Goal: Task Accomplishment & Management: Manage account settings

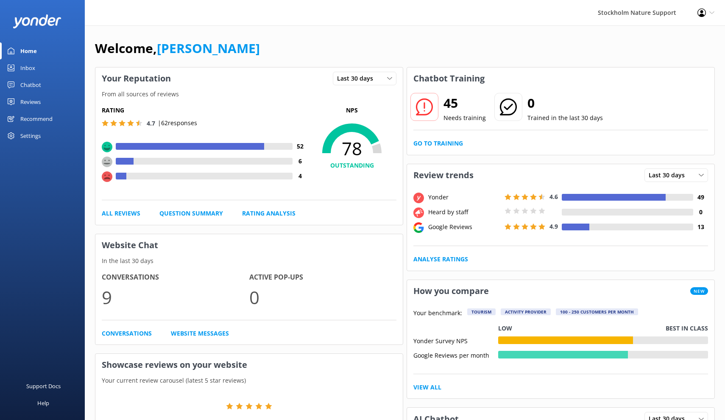
click at [35, 103] on div "Reviews" at bounding box center [30, 101] width 20 height 17
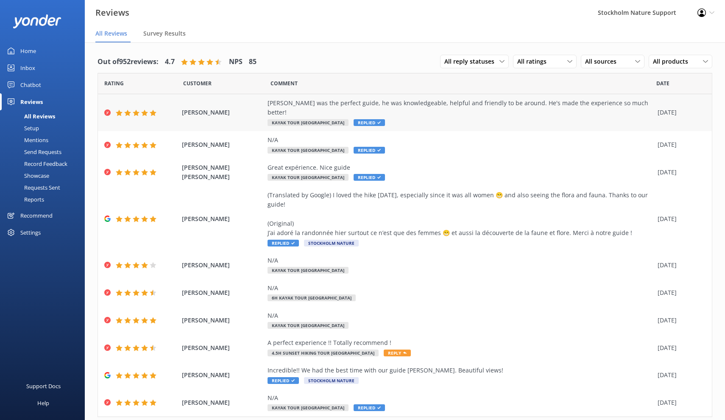
click at [429, 107] on div "[PERSON_NAME] was the perfect guide, he was knowledgeable, helpful and friendly…" at bounding box center [461, 107] width 386 height 19
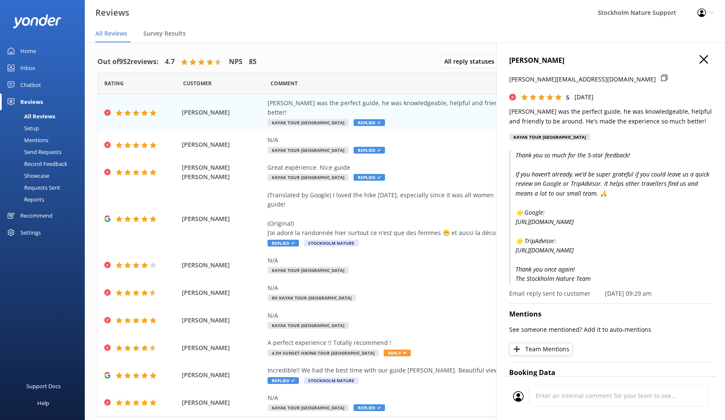
click at [705, 61] on use "button" at bounding box center [704, 59] width 8 height 8
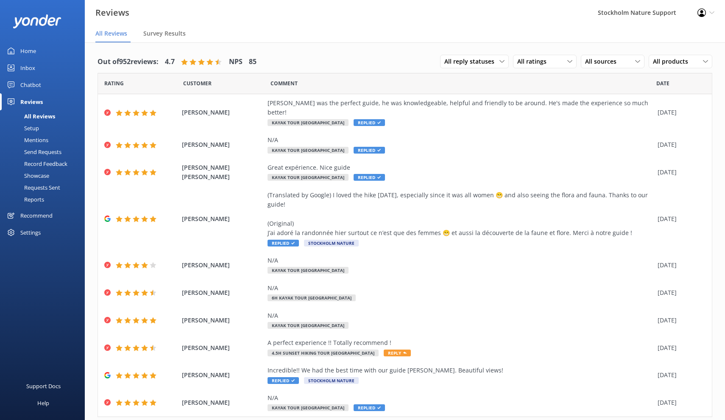
click at [30, 69] on div "Inbox" at bounding box center [27, 67] width 15 height 17
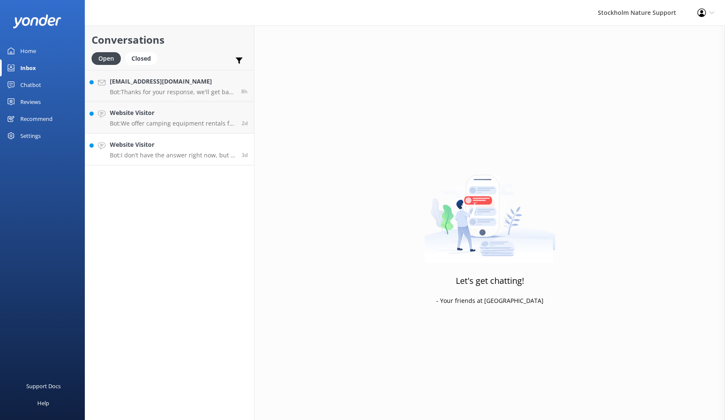
click at [187, 150] on div "Website Visitor Bot: I don’t have the answer right now, but if you leave your e…" at bounding box center [173, 149] width 126 height 19
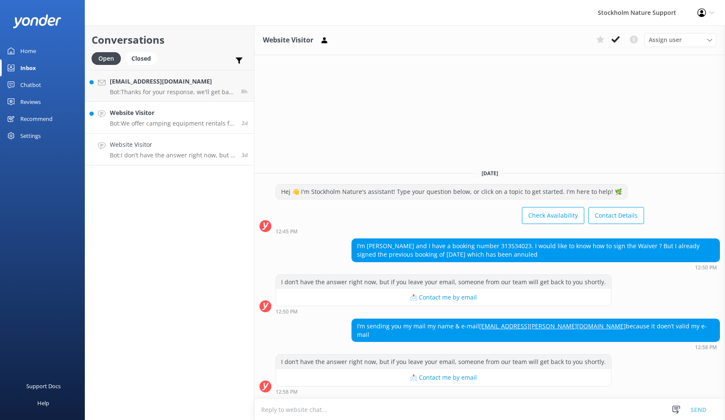
click at [196, 119] on div "Website Visitor Bot: We offer camping equipment rentals for those looking to ex…" at bounding box center [173, 117] width 126 height 19
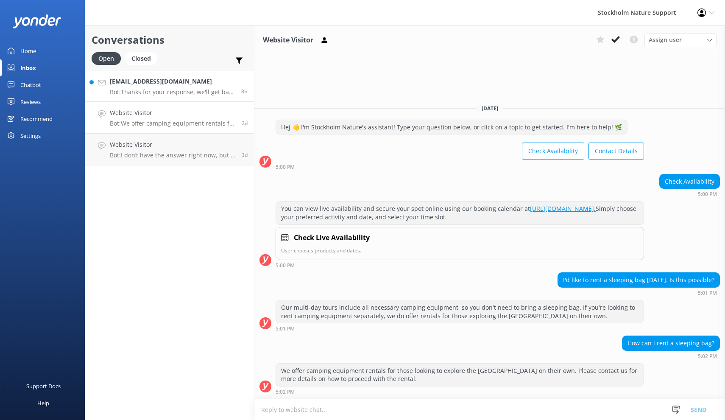
click at [173, 93] on p "Bot: Thanks for your response, we'll get back to you as soon as we can during o…" at bounding box center [172, 92] width 125 height 8
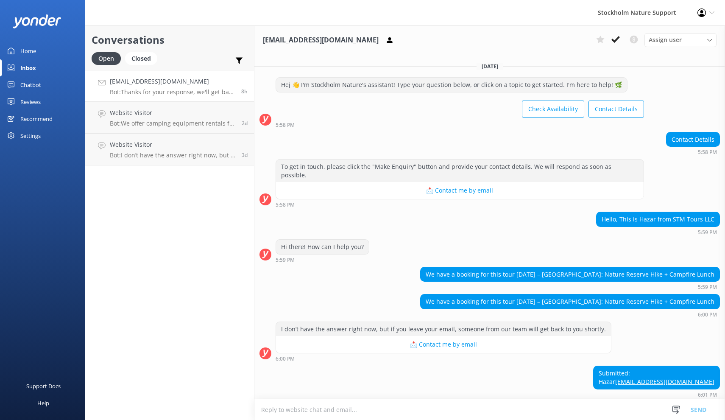
click at [29, 102] on div "Reviews" at bounding box center [30, 101] width 20 height 17
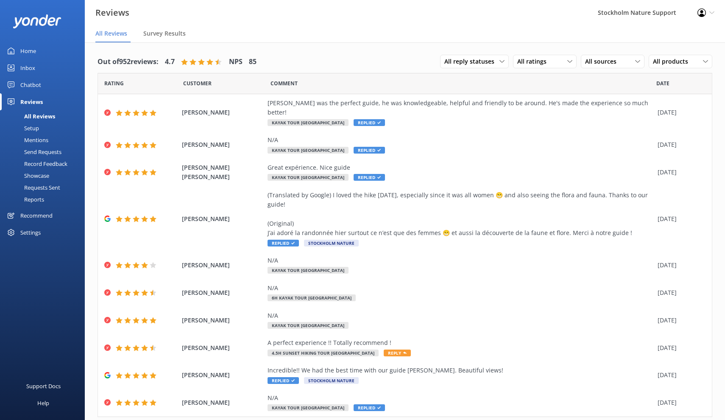
click at [34, 128] on div "Setup" at bounding box center [22, 128] width 34 height 12
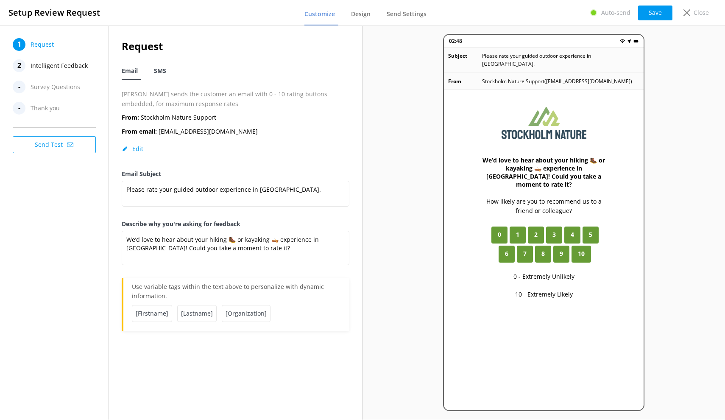
click at [162, 71] on span "SMS" at bounding box center [160, 71] width 12 height 8
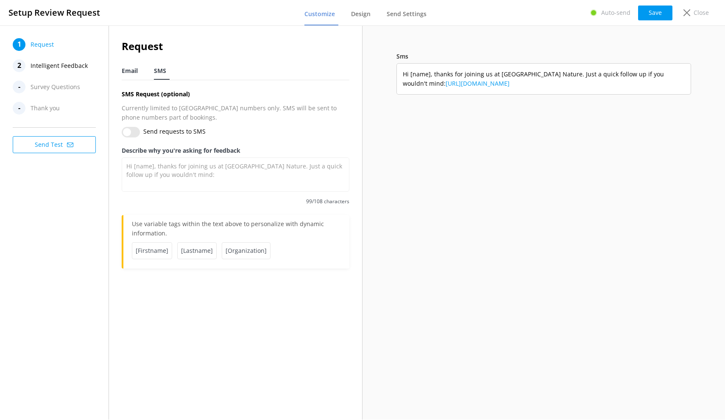
click at [136, 71] on span "Email" at bounding box center [130, 71] width 16 height 8
type textarea "We’d love to hear about your hiking 🥾 or kayaking 🛶 experience in [GEOGRAPHIC_D…"
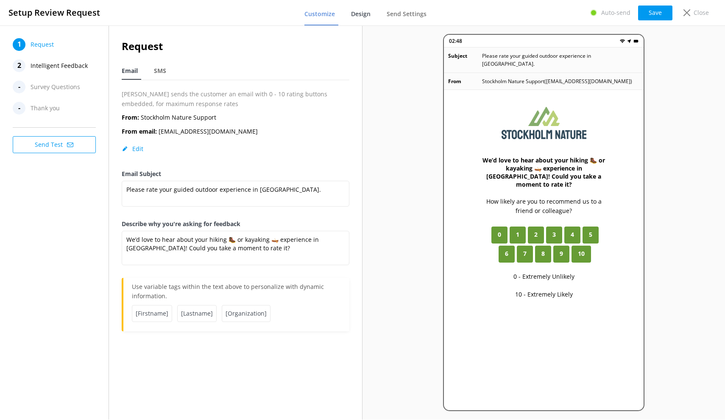
click at [363, 17] on span "Design" at bounding box center [361, 14] width 20 height 8
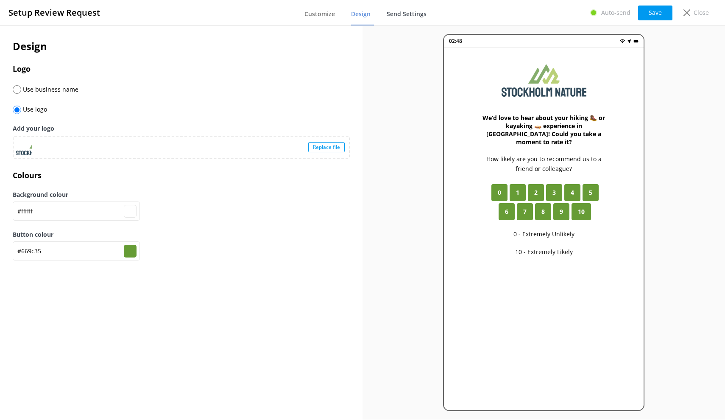
click at [410, 16] on span "Send Settings" at bounding box center [407, 14] width 40 height 8
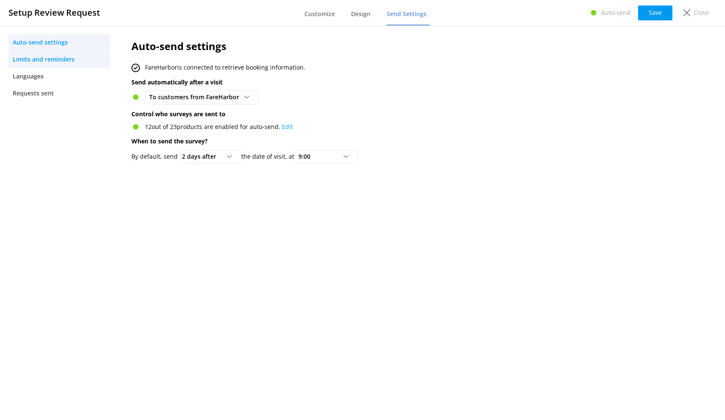
click at [53, 60] on span "Limits and reminders" at bounding box center [44, 59] width 62 height 9
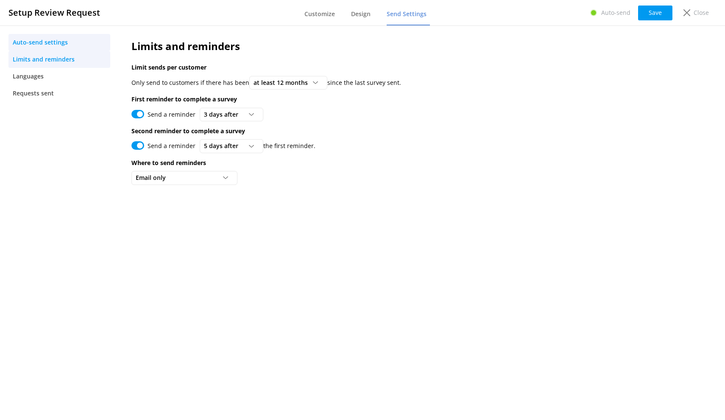
click at [52, 43] on span "Auto-send settings" at bounding box center [40, 42] width 55 height 9
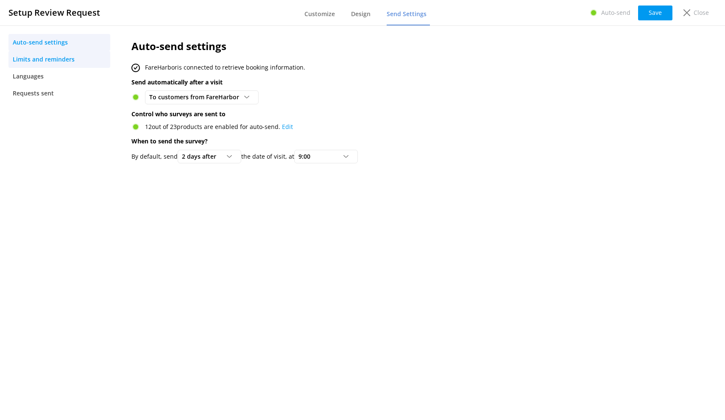
click at [50, 58] on span "Limits and reminders" at bounding box center [44, 59] width 62 height 9
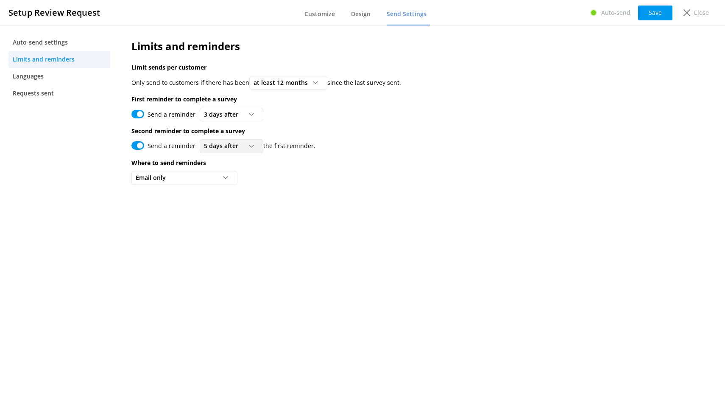
click at [221, 147] on span "5 days after" at bounding box center [223, 145] width 39 height 9
click at [224, 246] on div "21 days after" at bounding box center [219, 249] width 31 height 8
click at [221, 147] on span "21 days after" at bounding box center [225, 145] width 43 height 9
click at [227, 248] on div "21 days after" at bounding box center [219, 249] width 31 height 8
click at [654, 14] on button "Save" at bounding box center [655, 13] width 34 height 15
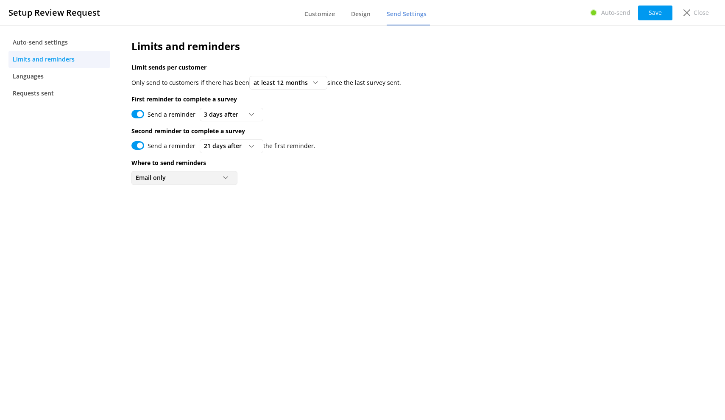
click at [201, 176] on div "Email only" at bounding box center [185, 177] width 102 height 9
click at [198, 211] on div "Email and SMS (USA numbers only)" at bounding box center [178, 212] width 85 height 8
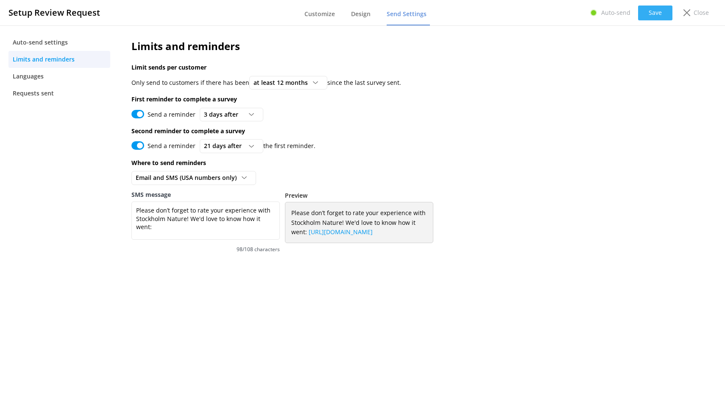
click at [658, 14] on button "Save" at bounding box center [655, 13] width 34 height 15
click at [37, 42] on span "Auto-send settings" at bounding box center [40, 42] width 55 height 9
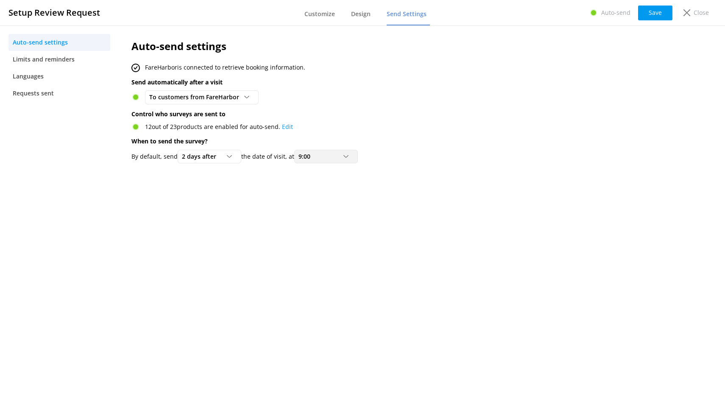
click at [354, 154] on div at bounding box center [349, 156] width 10 height 5
click at [467, 242] on div "Auto-send settings FareHarbor is connected to retrieve booking information. Sen…" at bounding box center [373, 222] width 508 height 394
click at [211, 156] on span "2 days after" at bounding box center [201, 156] width 39 height 9
click at [349, 225] on div "Auto-send settings FareHarbor is connected to retrieve booking information. Sen…" at bounding box center [373, 222] width 508 height 394
